Goal: Use online tool/utility

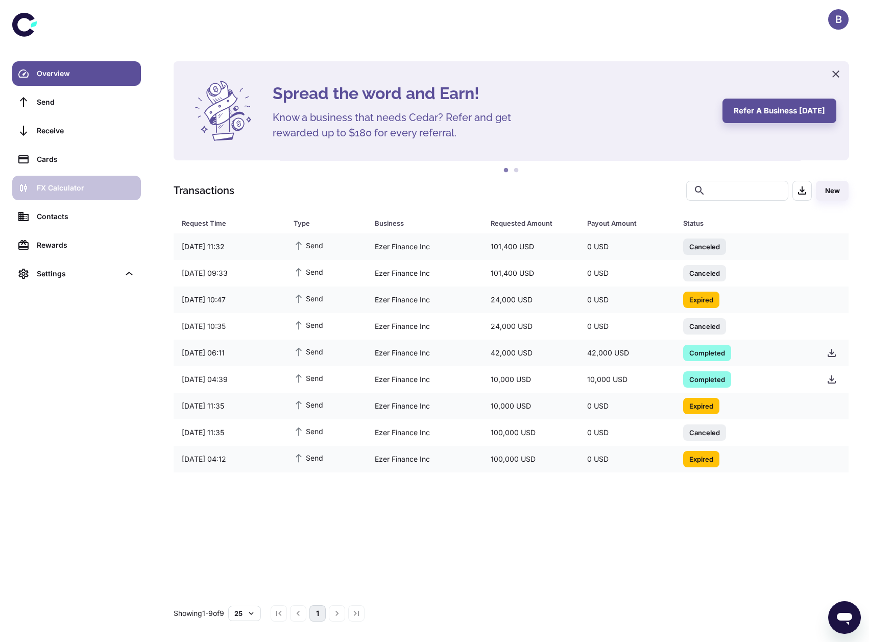
click at [99, 192] on div "FX Calculator" at bounding box center [86, 187] width 98 height 11
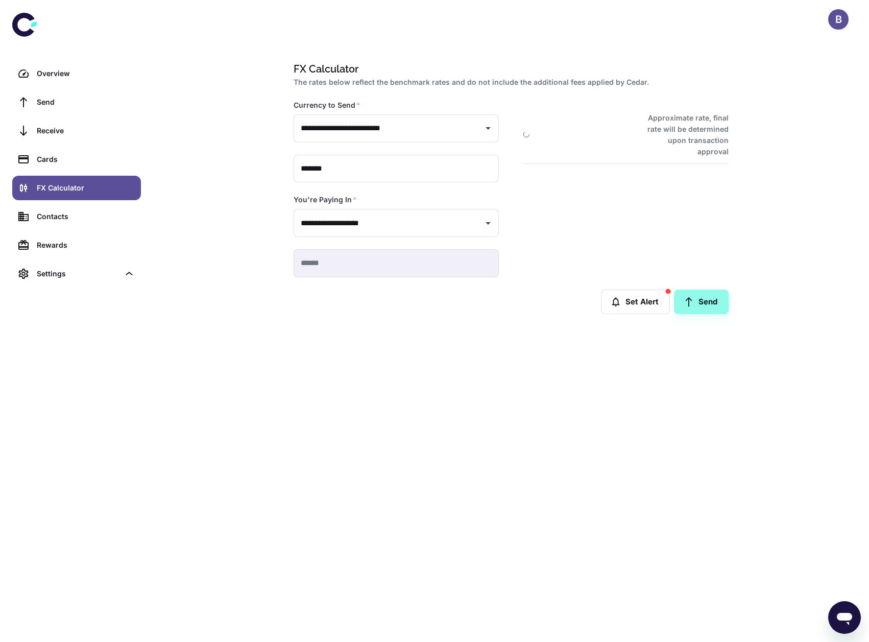
type input "**********"
